Goal: Obtain resource: Download file/media

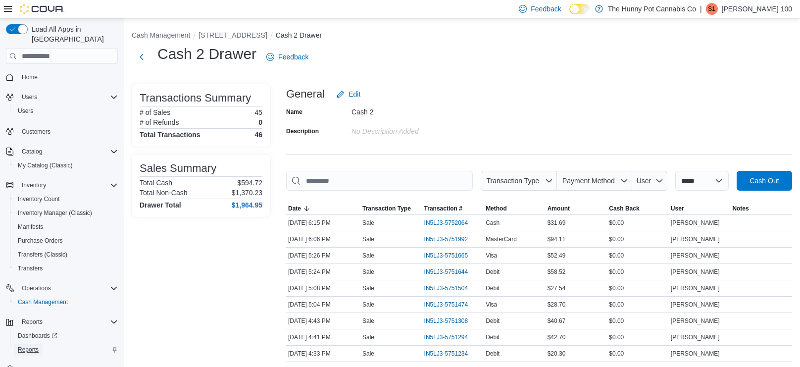
click at [28, 345] on span "Reports" at bounding box center [28, 349] width 21 height 8
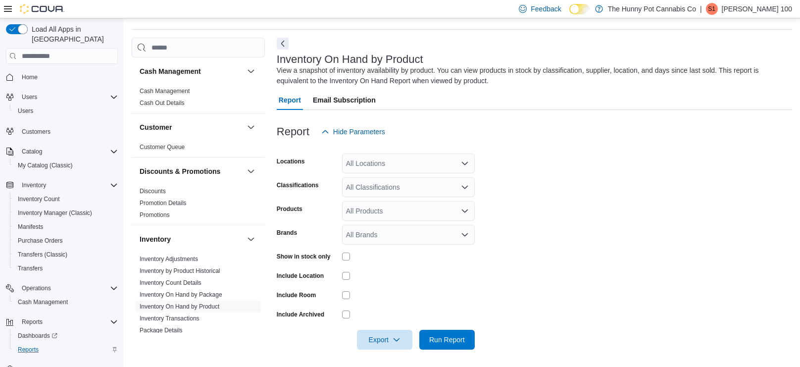
scroll to position [31, 0]
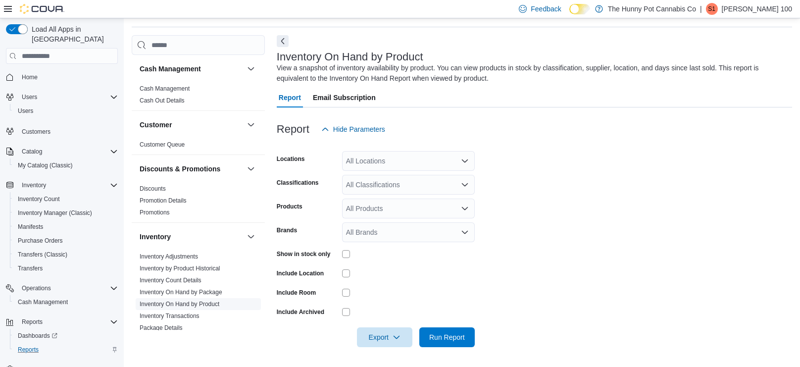
click at [177, 304] on link "Inventory On Hand by Product" at bounding box center [180, 303] width 80 height 7
click at [398, 165] on div "All Locations" at bounding box center [408, 161] width 133 height 20
type input "***"
click at [437, 178] on div "[STREET_ADDRESS]" at bounding box center [408, 178] width 121 height 10
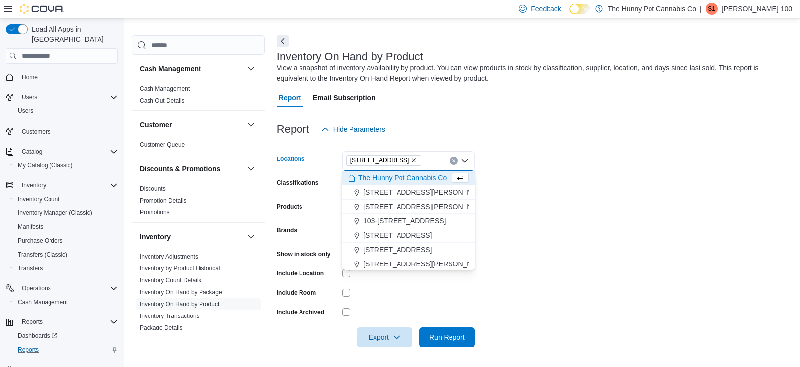
click at [546, 178] on form "Locations [STREET_ADDRESS] Selected. [STREET_ADDRESS] Press Backspace to delete…" at bounding box center [534, 243] width 515 height 208
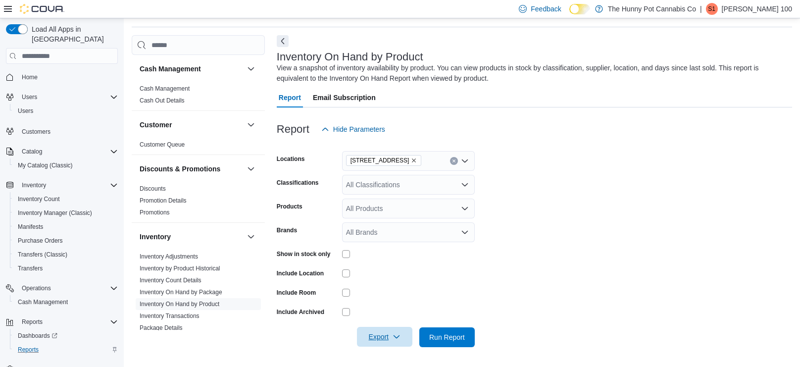
click at [396, 332] on span "Export" at bounding box center [385, 337] width 44 height 20
click at [389, 279] on span "Export to Excel" at bounding box center [386, 276] width 45 height 8
